Goal: Navigation & Orientation: Find specific page/section

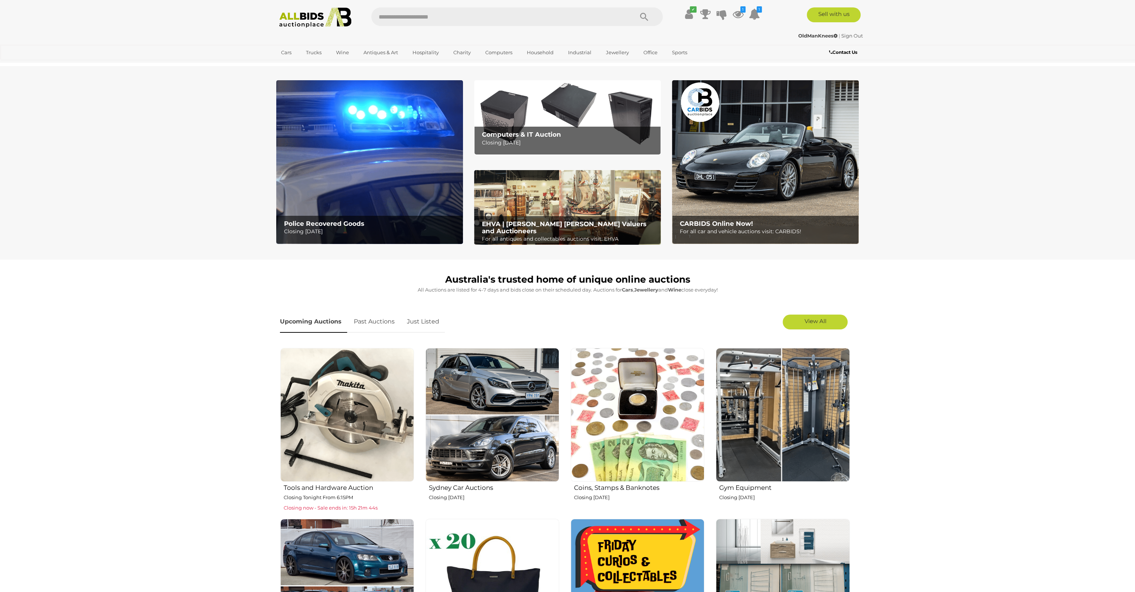
click at [370, 119] on img at bounding box center [369, 162] width 187 height 164
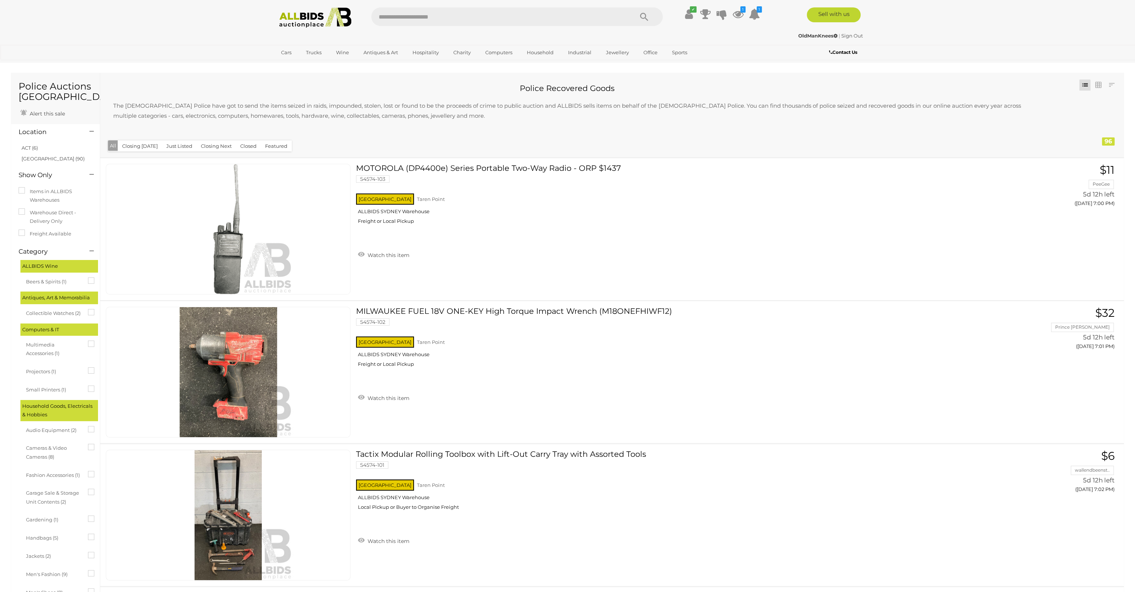
click at [297, 17] on img at bounding box center [315, 17] width 81 height 20
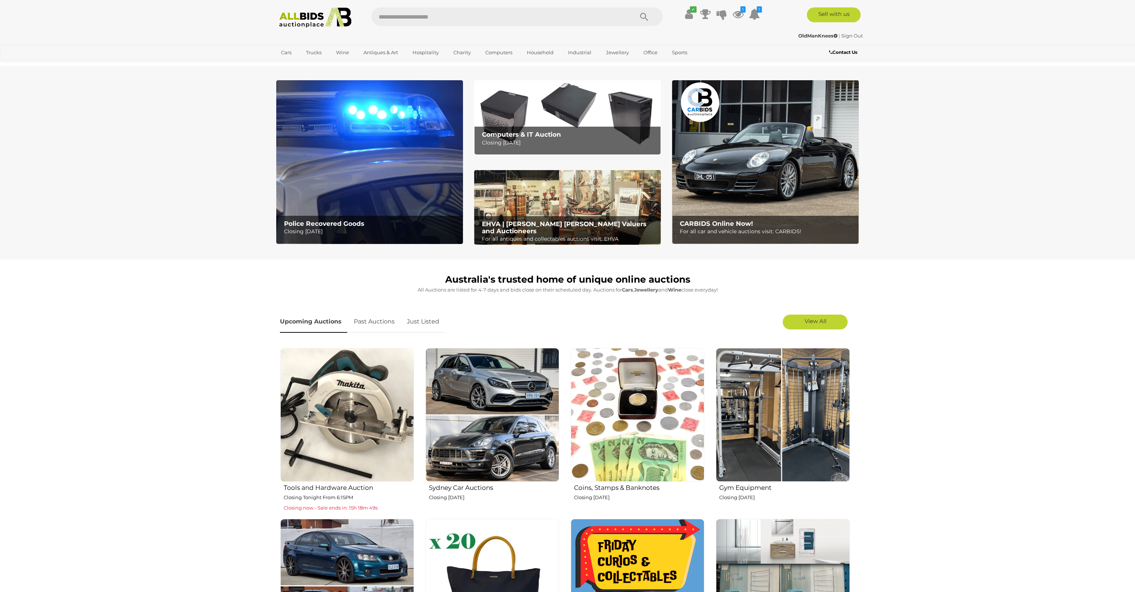
click at [752, 374] on img at bounding box center [783, 415] width 134 height 134
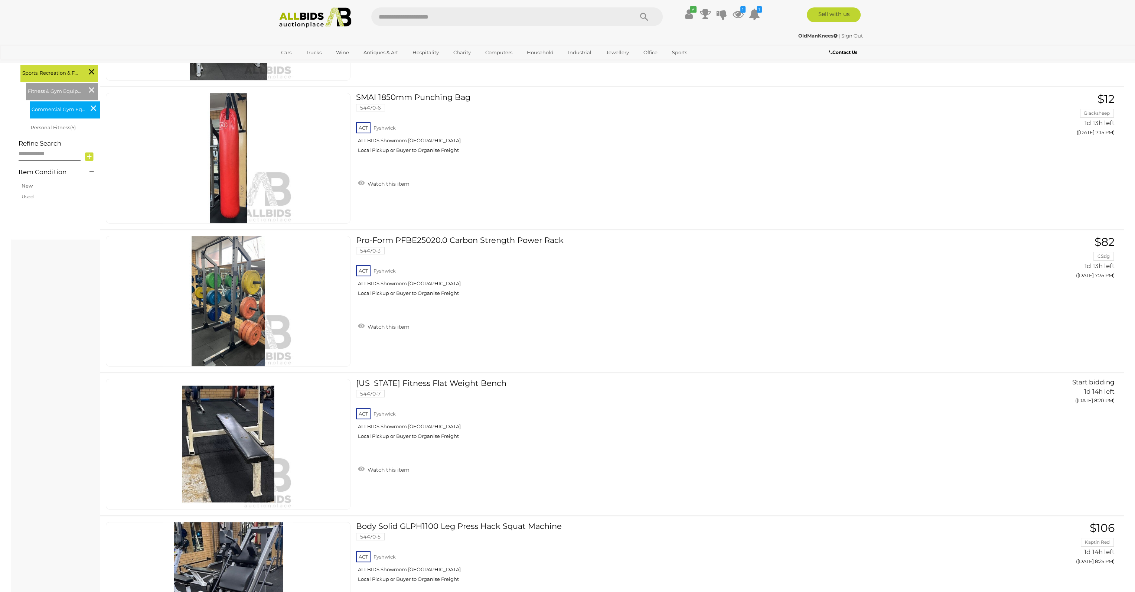
scroll to position [223, 0]
